Goal: Task Accomplishment & Management: Manage account settings

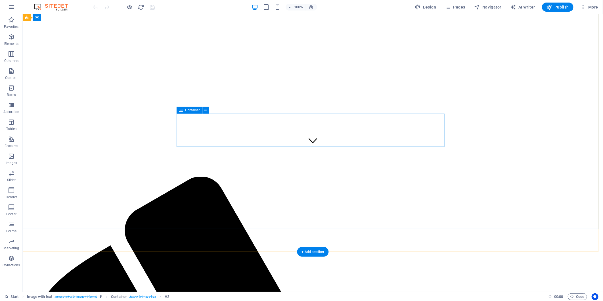
scroll to position [152, 0]
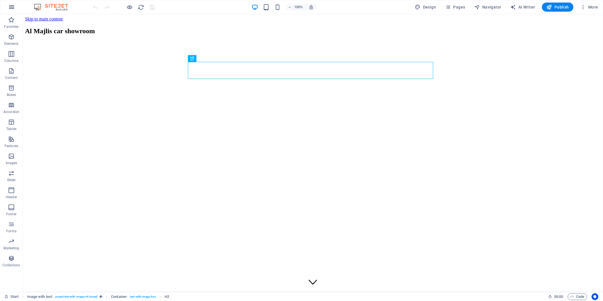
click at [7, 7] on button "button" at bounding box center [12, 7] width 14 height 14
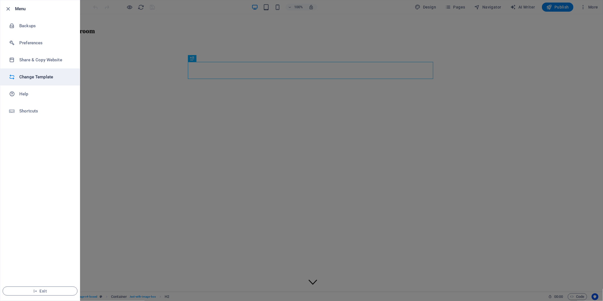
click at [41, 75] on h6 "Change Template" at bounding box center [45, 77] width 53 height 7
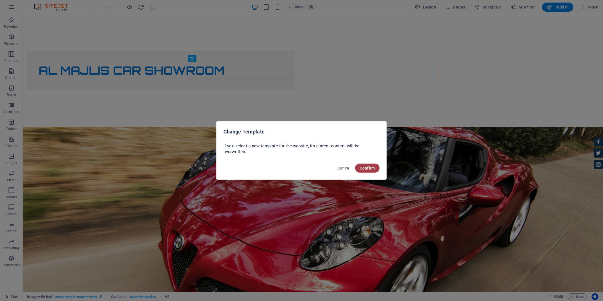
click at [364, 165] on button "Confirm" at bounding box center [367, 167] width 24 height 9
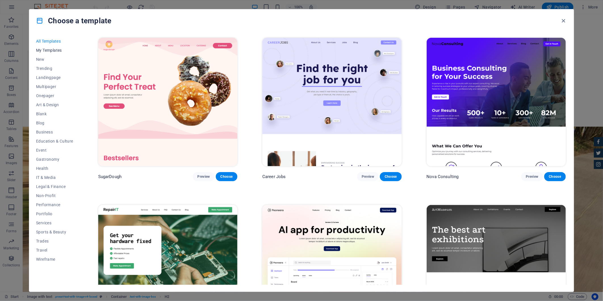
click at [54, 51] on span "My Templates" at bounding box center [54, 50] width 37 height 5
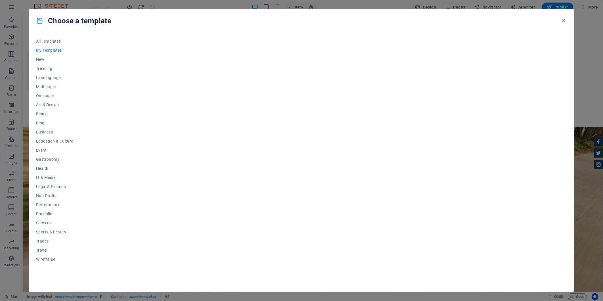
click at [38, 53] on button "My Templates" at bounding box center [54, 50] width 37 height 9
click at [43, 60] on span "New" at bounding box center [54, 59] width 37 height 5
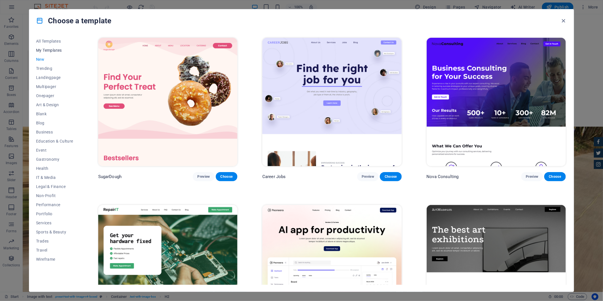
click at [45, 53] on button "My Templates" at bounding box center [54, 50] width 37 height 9
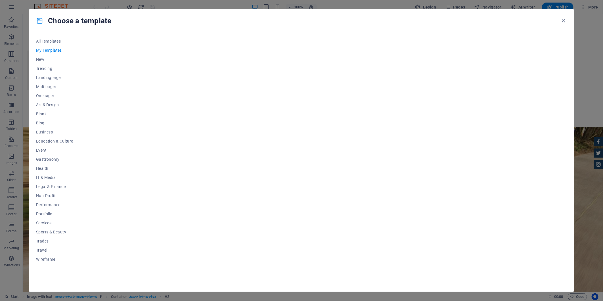
click at [48, 50] on span "My Templates" at bounding box center [54, 50] width 37 height 5
click at [561, 21] on icon "button" at bounding box center [563, 21] width 7 height 7
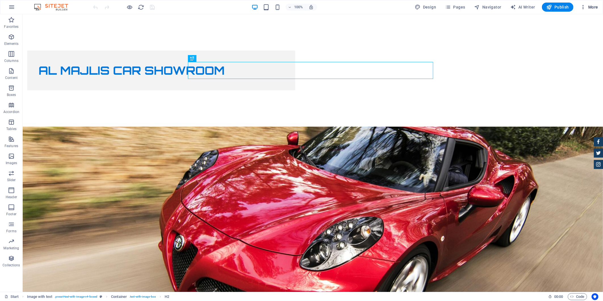
click at [592, 7] on span "More" at bounding box center [589, 7] width 18 height 6
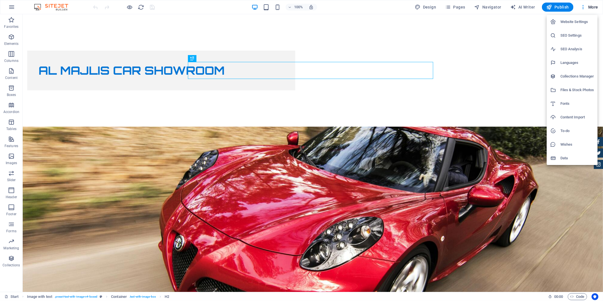
click at [507, 47] on div at bounding box center [301, 150] width 603 height 301
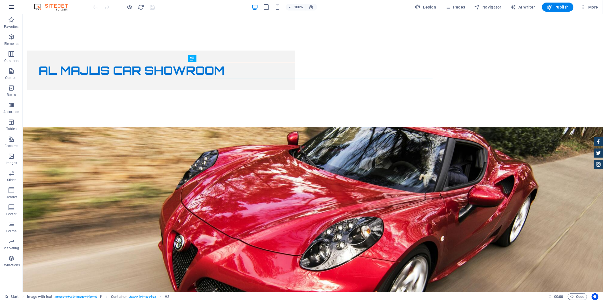
click at [9, 6] on icon "button" at bounding box center [11, 7] width 7 height 7
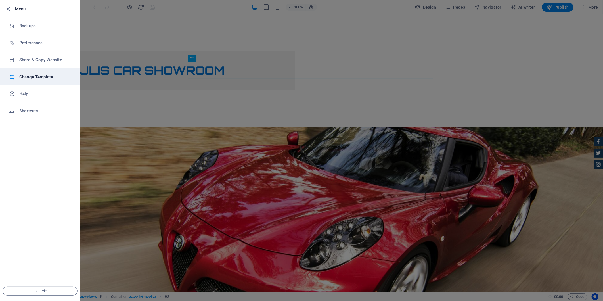
click at [32, 80] on h6 "Change Template" at bounding box center [45, 77] width 53 height 7
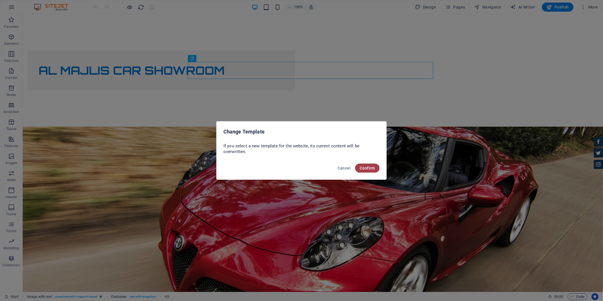
click at [372, 169] on span "Confirm" at bounding box center [367, 168] width 15 height 5
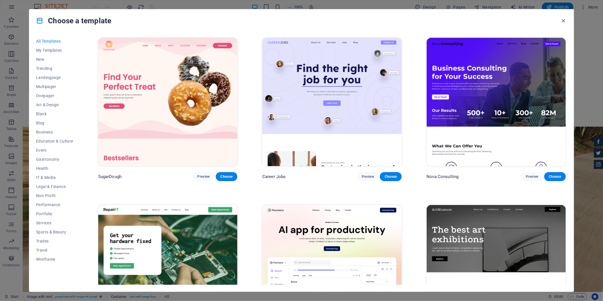
click at [72, 19] on h4 "Choose a template" at bounding box center [73, 20] width 75 height 9
click at [52, 49] on span "My Templates" at bounding box center [54, 50] width 37 height 5
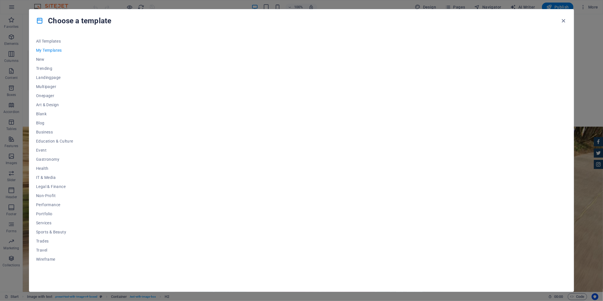
click at [264, 109] on div at bounding box center [332, 161] width 470 height 248
click at [560, 18] on icon "button" at bounding box center [563, 21] width 7 height 7
